Goal: Transaction & Acquisition: Book appointment/travel/reservation

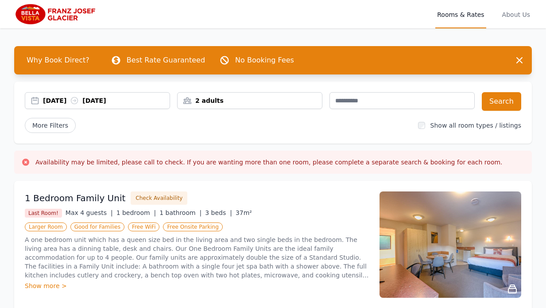
click at [194, 103] on div "2 adults" at bounding box center [250, 100] width 144 height 9
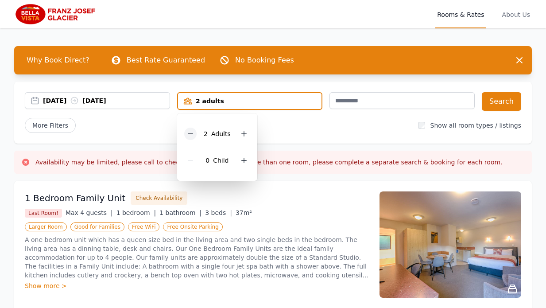
click at [190, 135] on icon at bounding box center [190, 133] width 7 height 7
click at [239, 163] on icon at bounding box center [240, 160] width 7 height 7
click at [62, 101] on div "[DATE] [DATE]" at bounding box center [106, 100] width 127 height 9
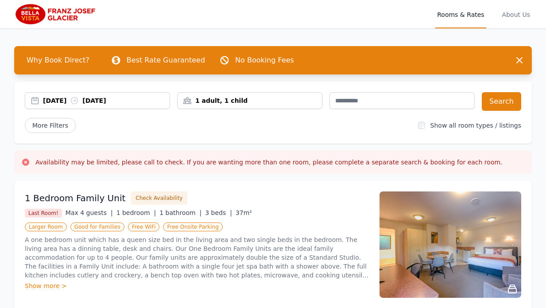
click at [37, 101] on div "[DATE] [DATE]" at bounding box center [97, 100] width 144 height 9
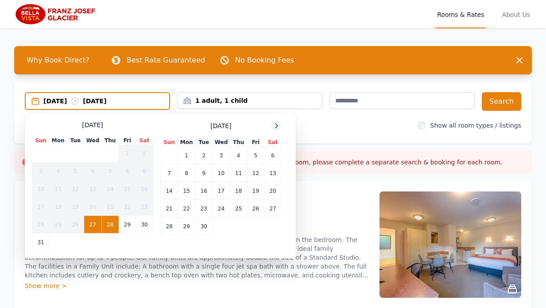
click at [278, 123] on icon at bounding box center [276, 125] width 7 height 7
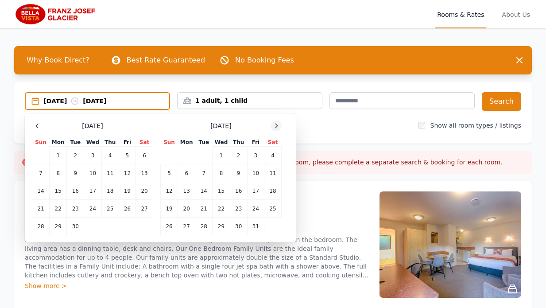
click at [278, 123] on icon at bounding box center [276, 125] width 7 height 7
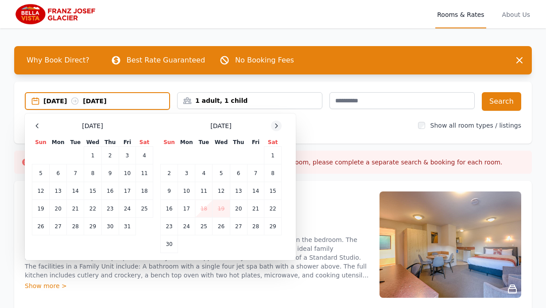
click at [278, 123] on icon at bounding box center [276, 125] width 7 height 7
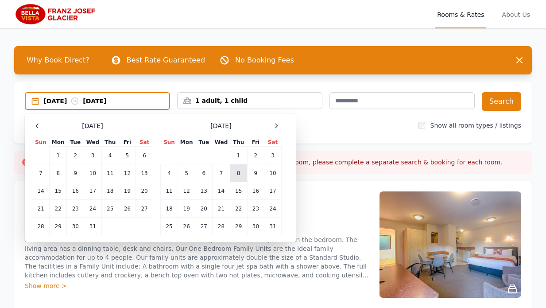
click at [239, 172] on td "8" at bounding box center [238, 173] width 17 height 18
click at [251, 173] on td "9" at bounding box center [255, 173] width 17 height 18
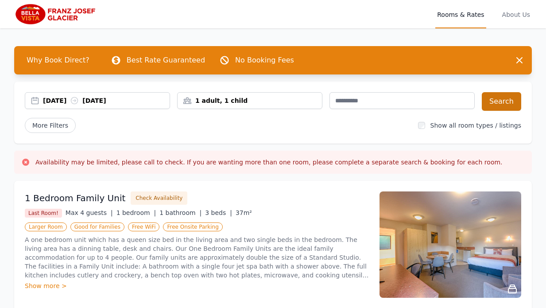
click at [489, 99] on button "Search" at bounding box center [501, 101] width 39 height 19
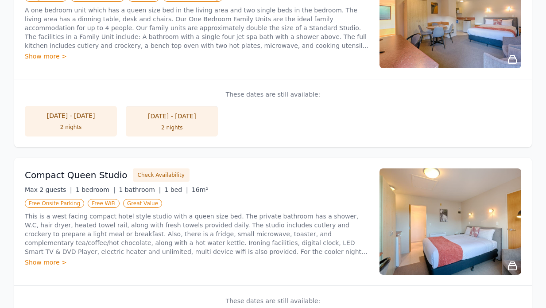
scroll to position [230, 0]
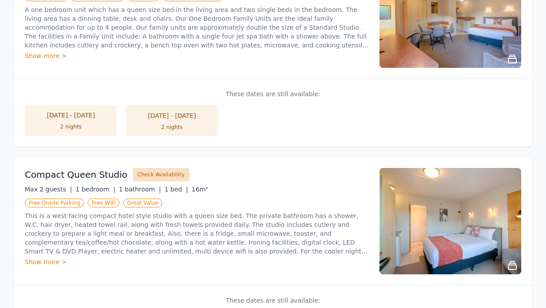
click at [160, 174] on button "Check Availability" at bounding box center [161, 174] width 57 height 13
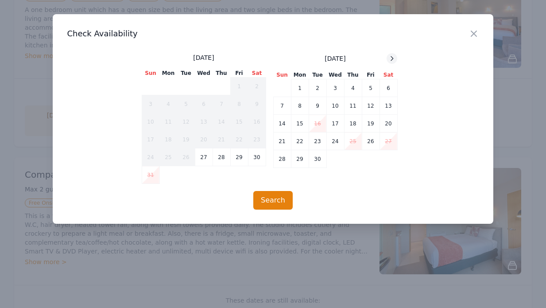
click at [394, 61] on icon at bounding box center [391, 58] width 7 height 7
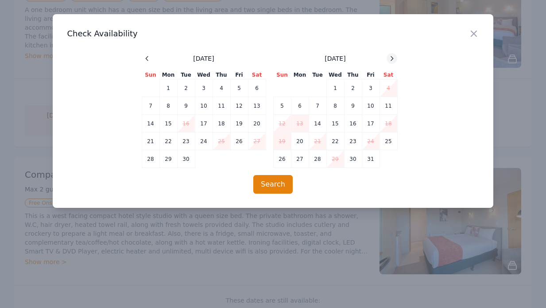
click at [394, 61] on icon at bounding box center [391, 58] width 7 height 7
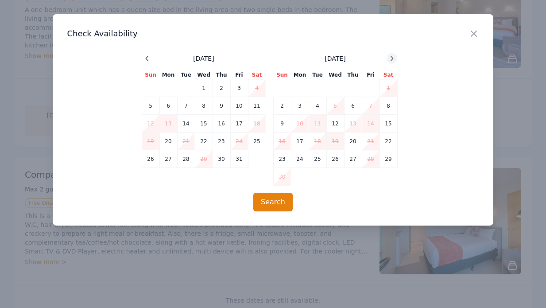
click at [394, 61] on icon at bounding box center [391, 58] width 7 height 7
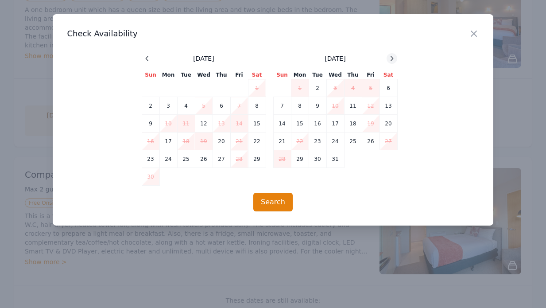
click at [394, 61] on icon at bounding box center [391, 58] width 7 height 7
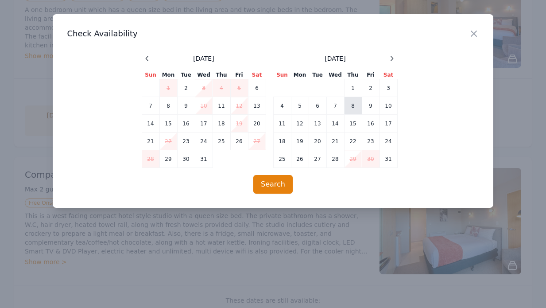
click at [356, 103] on td "8" at bounding box center [353, 106] width 18 height 18
click at [374, 103] on td "9" at bounding box center [371, 106] width 18 height 18
click at [270, 187] on button "Search" at bounding box center [272, 184] width 39 height 19
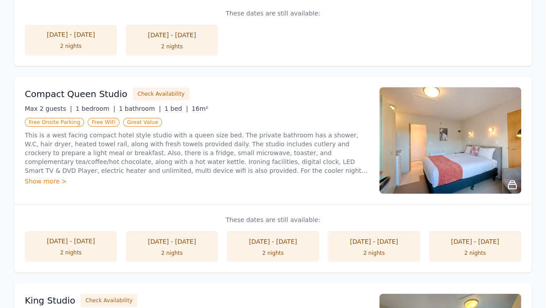
scroll to position [313, 0]
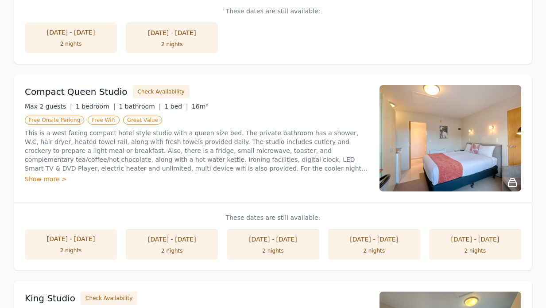
click at [262, 241] on div "[DATE] - [DATE]" at bounding box center [273, 239] width 74 height 9
